Goal: Transaction & Acquisition: Purchase product/service

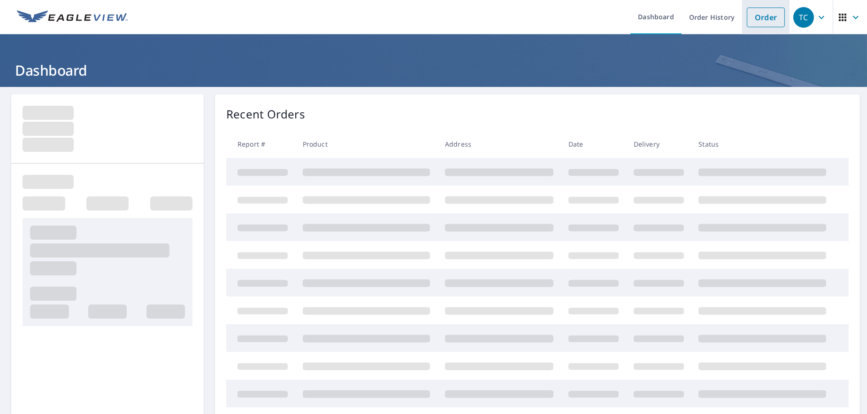
click at [757, 17] on link "Order" at bounding box center [766, 18] width 38 height 20
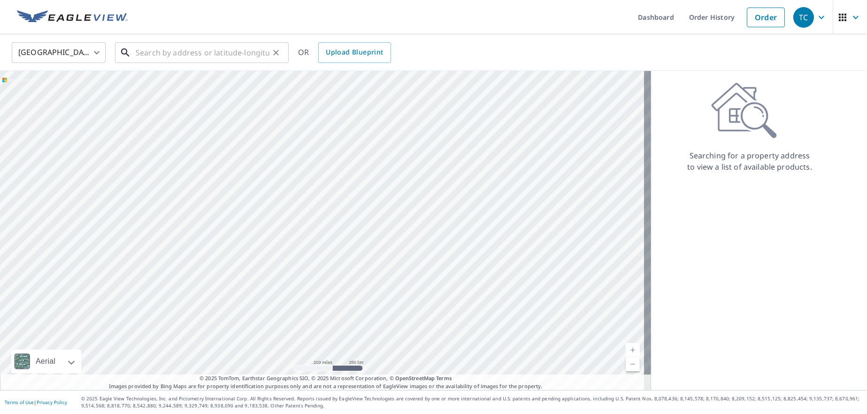
click at [222, 55] on input "text" at bounding box center [203, 52] width 134 height 26
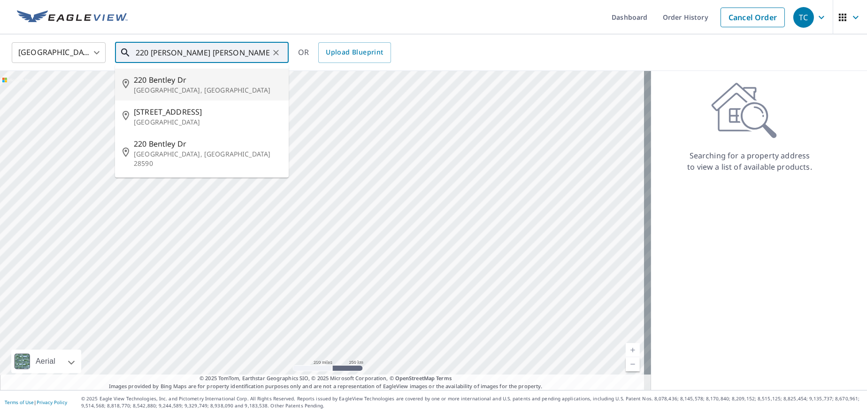
click at [169, 86] on p "[GEOGRAPHIC_DATA], [GEOGRAPHIC_DATA]" at bounding box center [207, 89] width 147 height 9
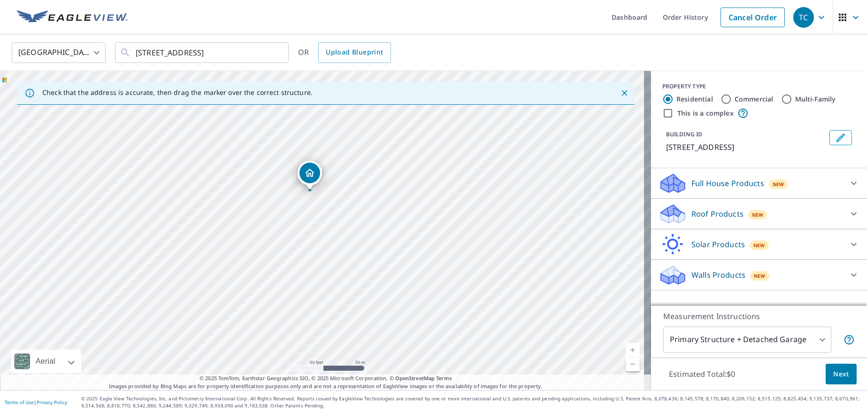
drag, startPoint x: 320, startPoint y: 149, endPoint x: 356, endPoint y: 210, distance: 70.9
click at [355, 209] on div "[STREET_ADDRESS]" at bounding box center [325, 230] width 651 height 319
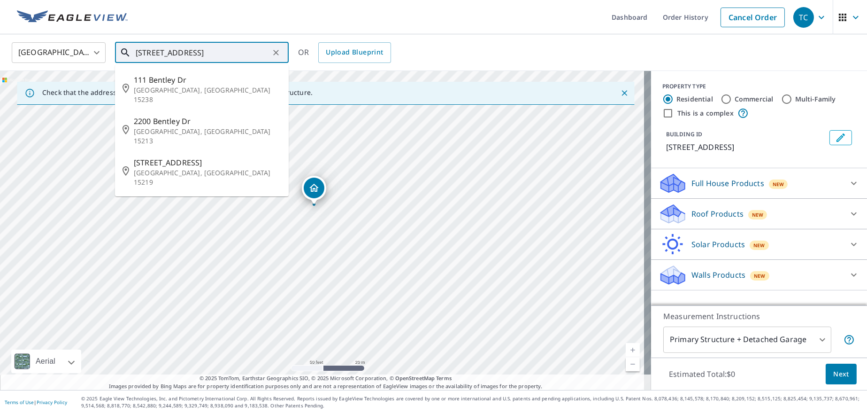
click at [242, 51] on input "[STREET_ADDRESS]" at bounding box center [203, 52] width 134 height 26
drag, startPoint x: 242, startPoint y: 51, endPoint x: 182, endPoint y: 49, distance: 60.6
click at [182, 49] on input "[STREET_ADDRESS]" at bounding box center [203, 52] width 134 height 26
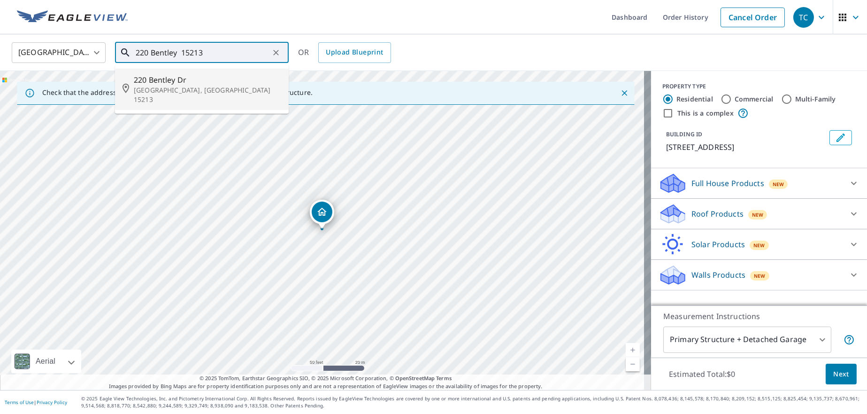
click at [191, 86] on p "[GEOGRAPHIC_DATA], [GEOGRAPHIC_DATA] 15213" at bounding box center [207, 94] width 147 height 19
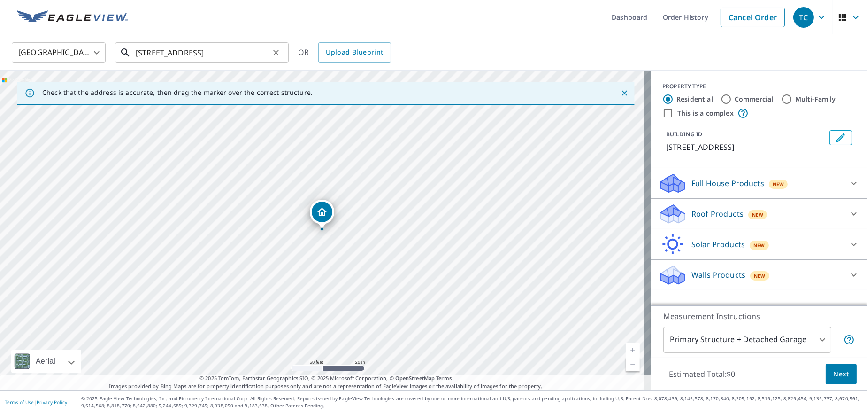
click at [136, 51] on input "[STREET_ADDRESS]" at bounding box center [203, 52] width 134 height 26
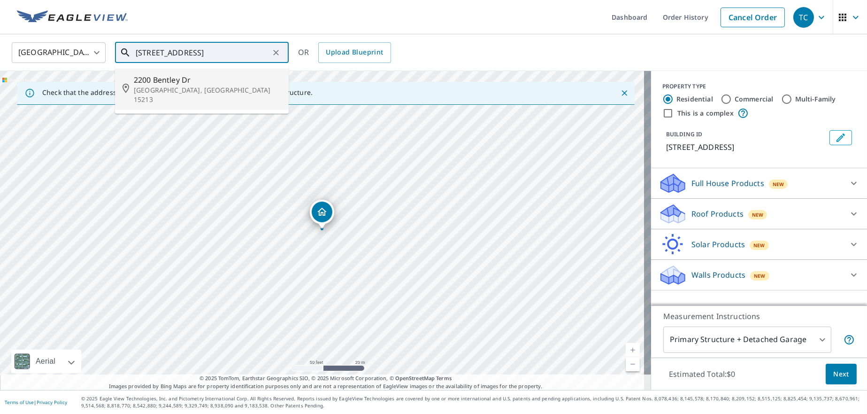
click at [168, 89] on p "[GEOGRAPHIC_DATA], [GEOGRAPHIC_DATA] 15213" at bounding box center [207, 94] width 147 height 19
type input "[STREET_ADDRESS]"
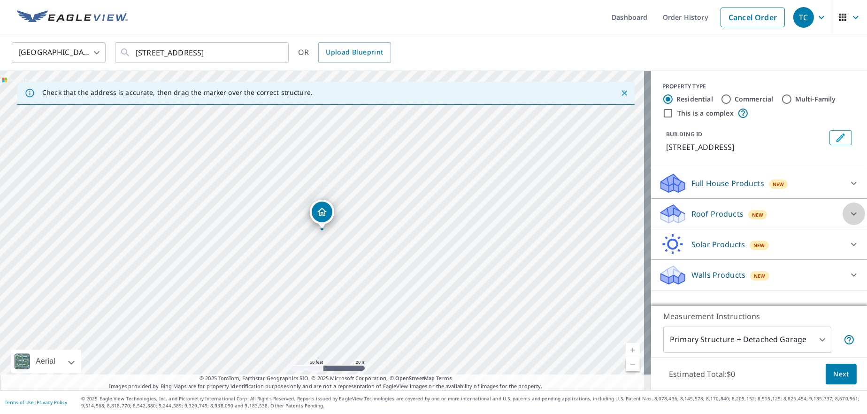
click at [848, 212] on icon at bounding box center [853, 213] width 11 height 11
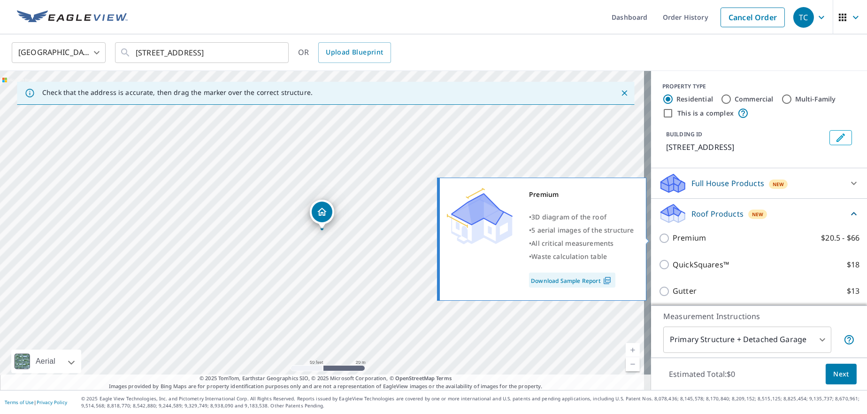
click at [659, 239] on input "Premium $20.5 - $66" at bounding box center [666, 237] width 14 height 11
checkbox input "true"
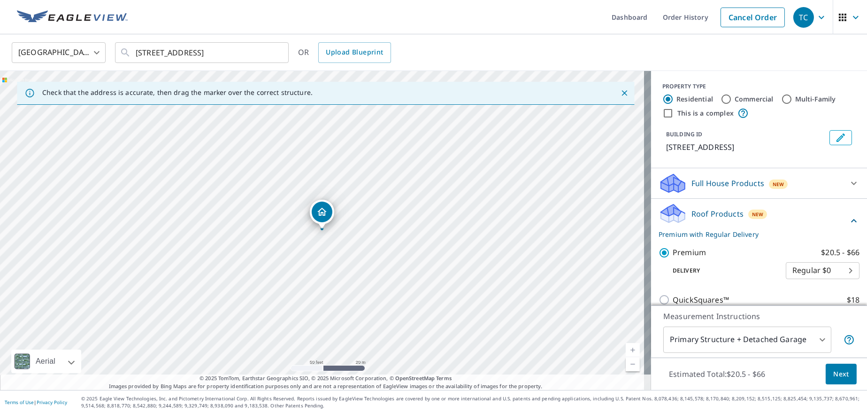
click at [835, 375] on span "Next" at bounding box center [841, 374] width 16 height 12
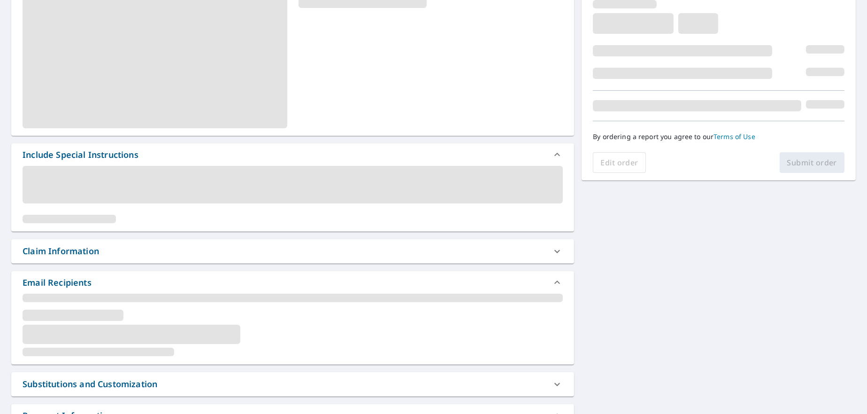
scroll to position [164, 0]
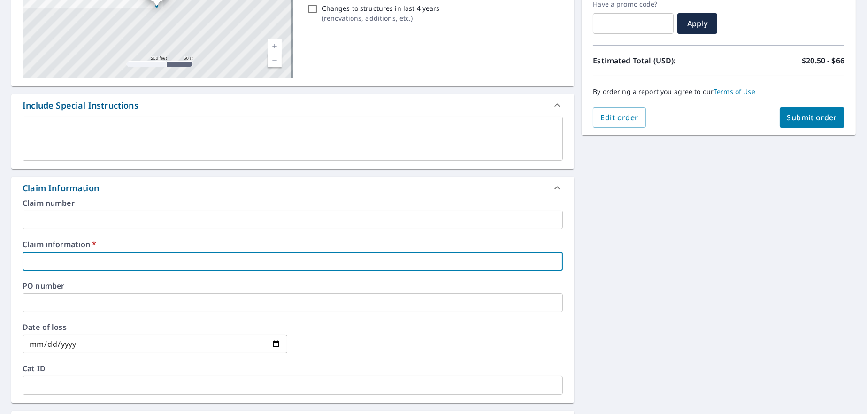
click at [91, 256] on input "text" at bounding box center [293, 261] width 540 height 19
type input "210554"
checkbox input "true"
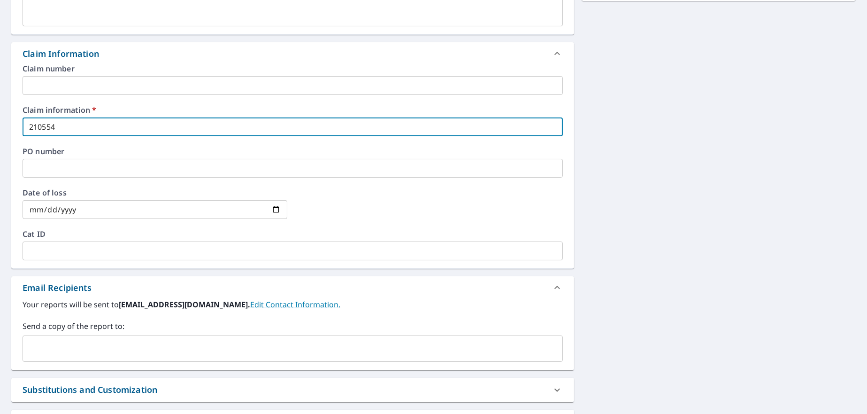
scroll to position [352, 0]
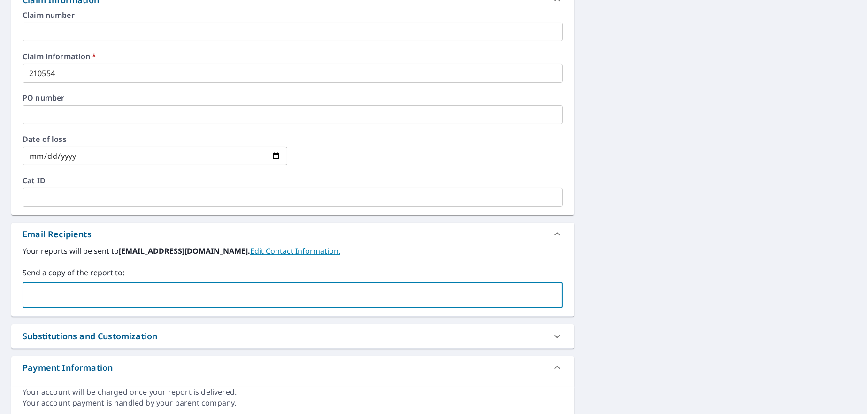
paste input "[PERSON_NAME][EMAIL_ADDRESS][DOMAIN_NAME]"
type input "[PERSON_NAME][EMAIL_ADDRESS][DOMAIN_NAME]"
checkbox input "true"
paste input "[EMAIL_ADDRESS][DOMAIN_NAME]"
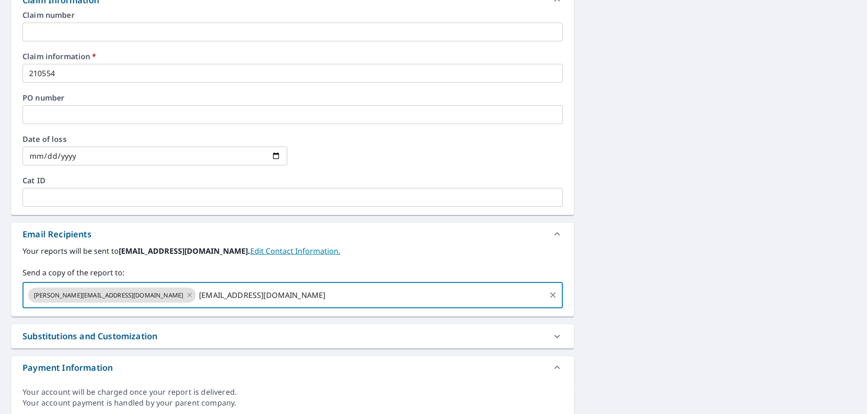
type input "[EMAIL_ADDRESS][DOMAIN_NAME]"
checkbox input "true"
paste input "[PERSON_NAME][EMAIL_ADDRESS][DOMAIN_NAME]"
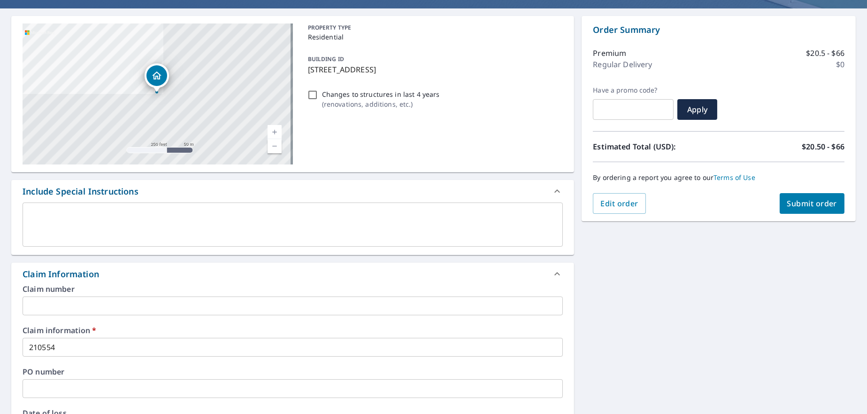
scroll to position [33, 0]
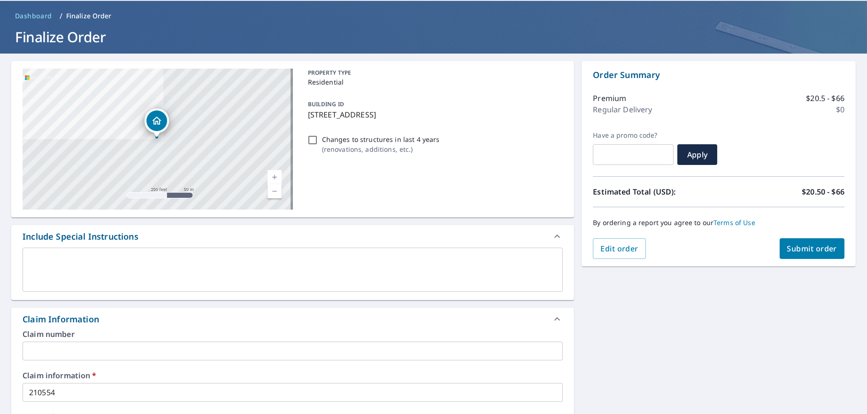
type input "[PERSON_NAME][EMAIL_ADDRESS][DOMAIN_NAME]"
click at [798, 249] on span "Submit order" at bounding box center [812, 248] width 50 height 10
checkbox input "true"
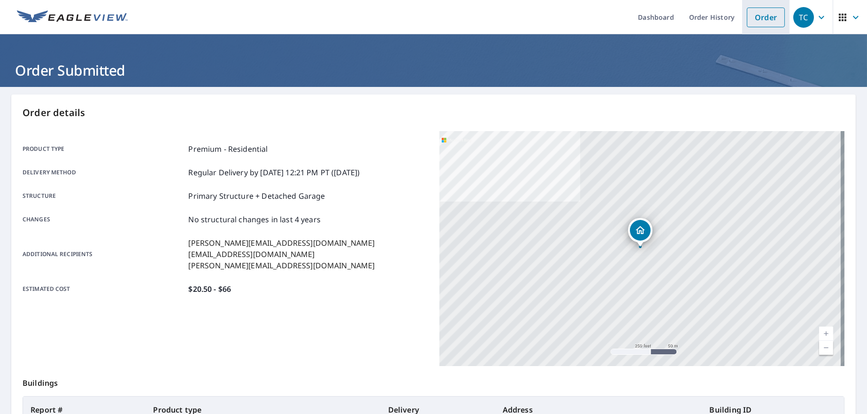
click at [757, 23] on link "Order" at bounding box center [766, 18] width 38 height 20
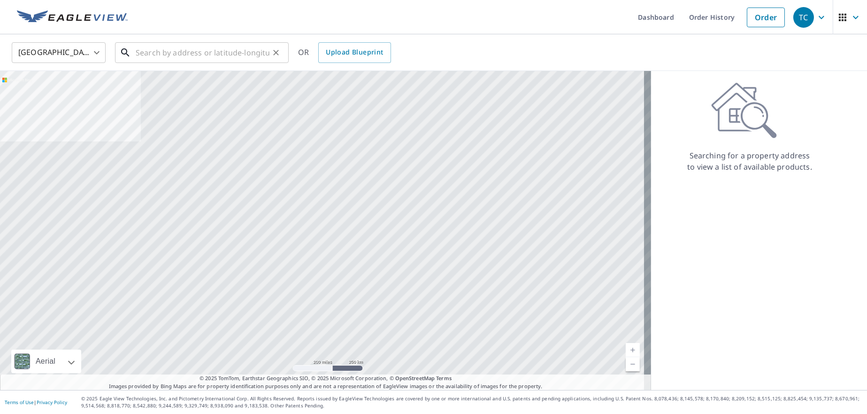
click at [216, 52] on input "text" at bounding box center [203, 52] width 134 height 26
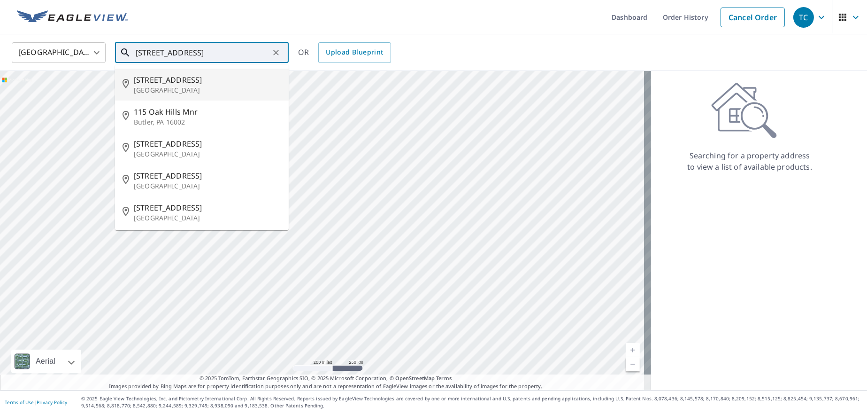
click at [137, 52] on input "[STREET_ADDRESS]" at bounding box center [203, 52] width 134 height 26
click at [162, 52] on input "[STREET_ADDRESS]" at bounding box center [203, 52] width 134 height 26
click at [190, 55] on input "115 oakhill" at bounding box center [203, 52] width 134 height 26
click at [163, 52] on input "115 oakhill" at bounding box center [203, 52] width 134 height 26
click at [190, 53] on input "[STREET_ADDRESS]" at bounding box center [203, 52] width 134 height 26
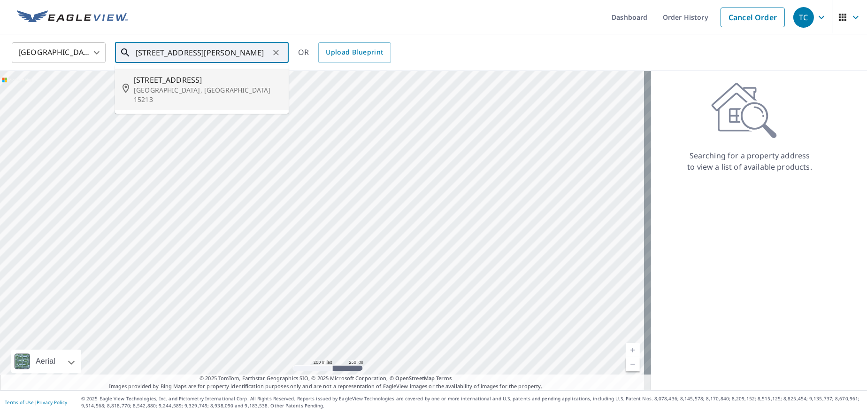
click at [175, 81] on span "[STREET_ADDRESS]" at bounding box center [207, 79] width 147 height 11
type input "[STREET_ADDRESS]"
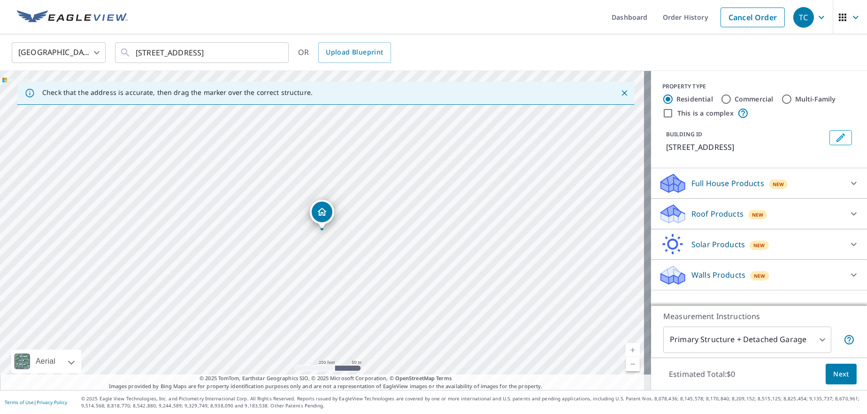
click at [323, 236] on div "[STREET_ADDRESS]" at bounding box center [325, 230] width 651 height 319
click at [851, 213] on icon at bounding box center [854, 213] width 6 height 3
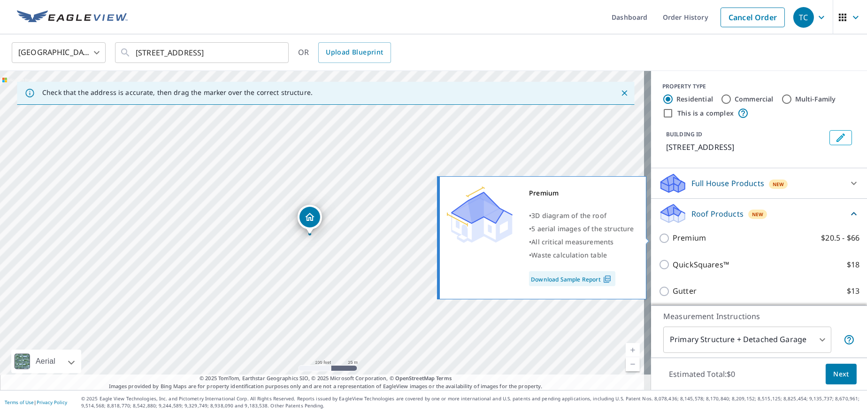
click at [659, 237] on input "Premium $20.5 - $66" at bounding box center [666, 237] width 14 height 11
checkbox input "true"
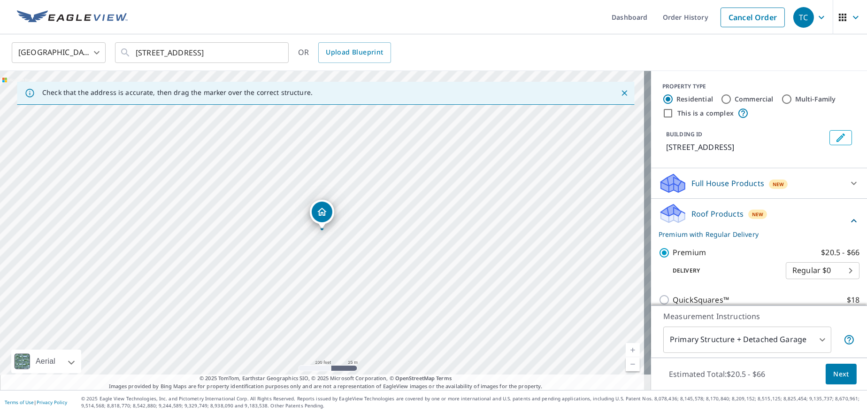
click at [833, 368] on span "Next" at bounding box center [841, 374] width 16 height 12
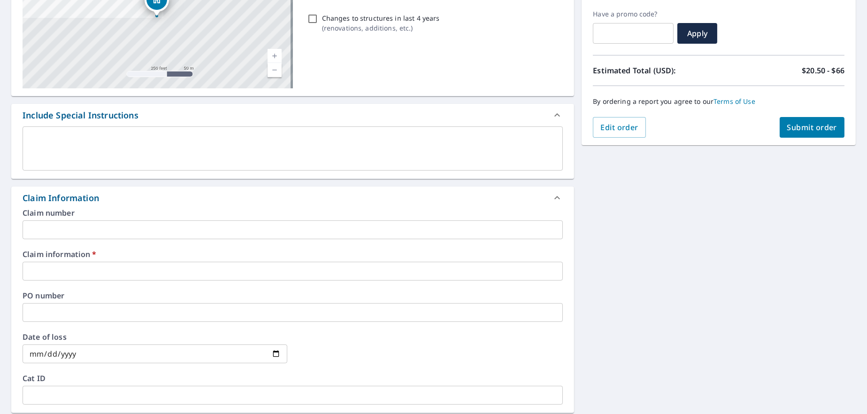
scroll to position [153, 0]
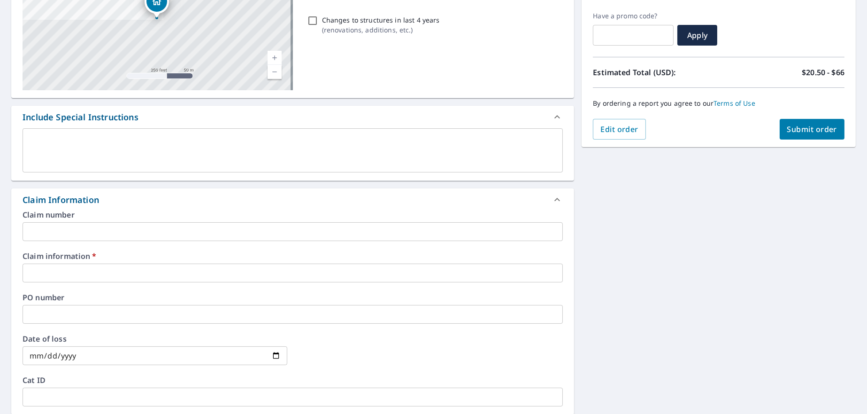
click at [86, 271] on input "text" at bounding box center [293, 272] width 540 height 19
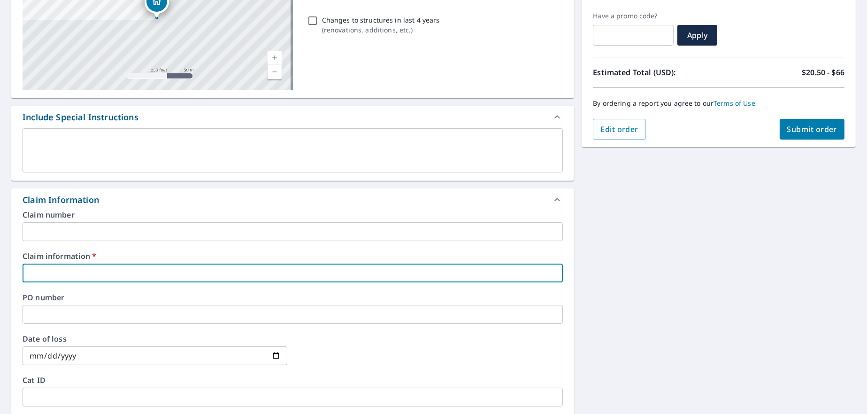
type input "210554"
checkbox input "true"
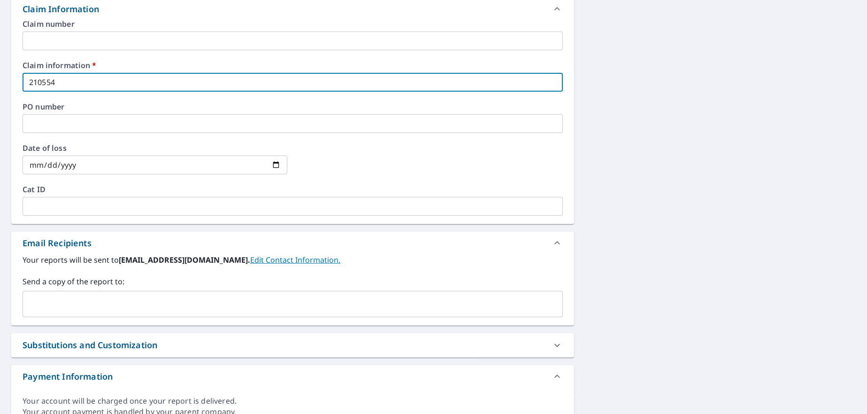
scroll to position [376, 0]
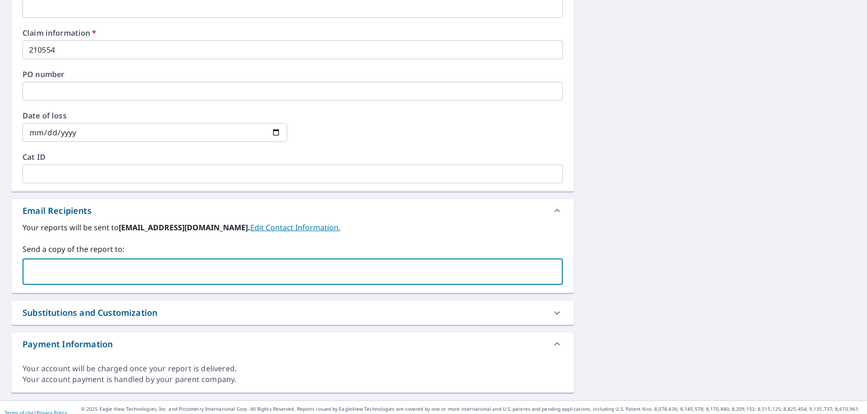
click at [79, 269] on input "text" at bounding box center [286, 271] width 518 height 18
paste input "[PERSON_NAME][EMAIL_ADDRESS][DOMAIN_NAME]"
type input "[PERSON_NAME][EMAIL_ADDRESS][DOMAIN_NAME]"
checkbox input "true"
paste input "[EMAIL_ADDRESS][DOMAIN_NAME]"
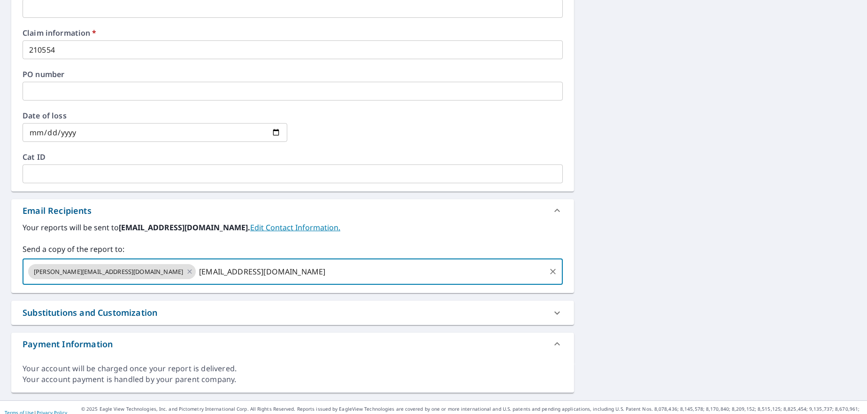
type input "[EMAIL_ADDRESS][DOMAIN_NAME]"
checkbox input "true"
paste input "[EMAIL_ADDRESS][DOMAIN_NAME]"
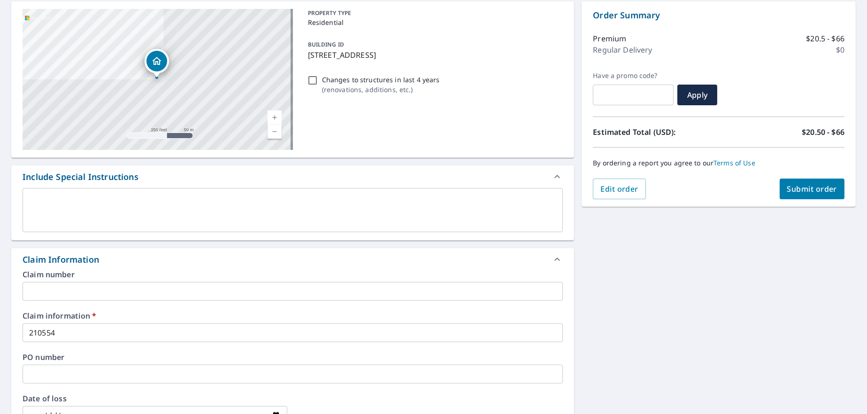
scroll to position [92, 0]
type input "[EMAIL_ADDRESS][DOMAIN_NAME]"
click at [798, 191] on span "Submit order" at bounding box center [812, 190] width 50 height 10
checkbox input "true"
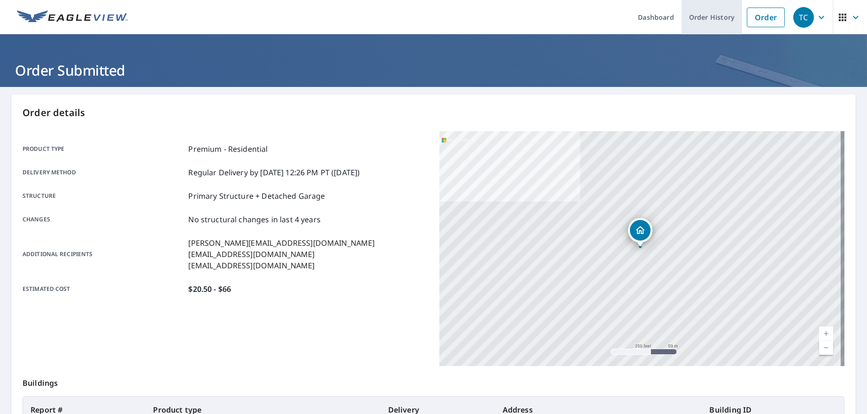
click at [691, 22] on link "Order History" at bounding box center [712, 17] width 61 height 34
